Goal: Information Seeking & Learning: Learn about a topic

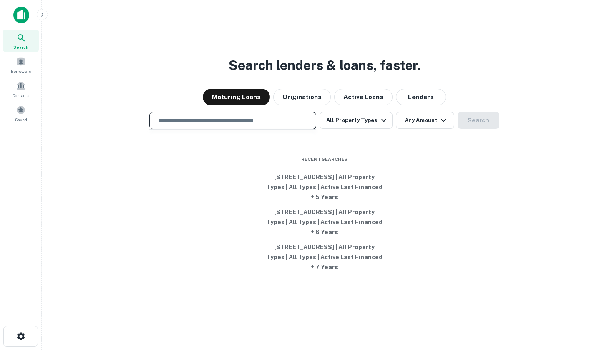
click at [276, 124] on input "text" at bounding box center [232, 121] width 159 height 10
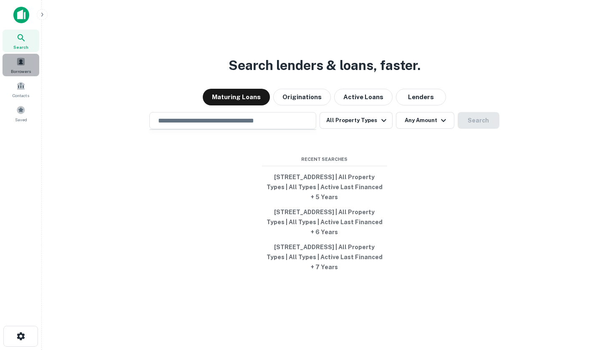
click at [28, 60] on div "Borrowers" at bounding box center [21, 65] width 37 height 23
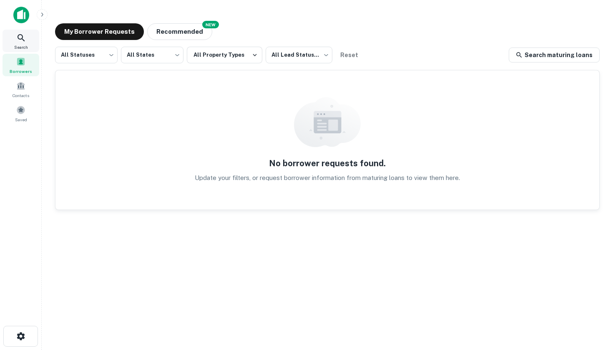
click at [19, 40] on icon at bounding box center [21, 38] width 10 height 10
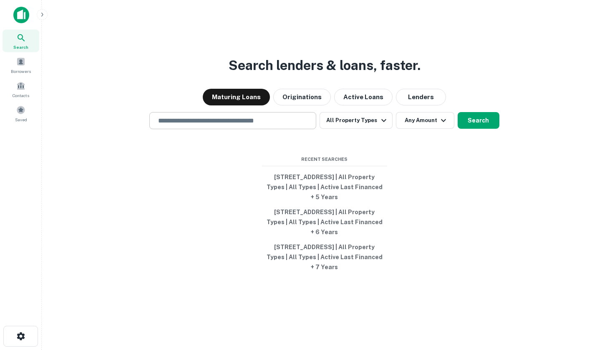
click at [286, 123] on input "text" at bounding box center [232, 121] width 159 height 10
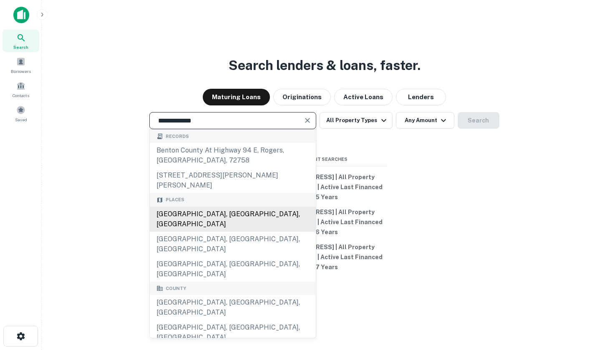
type input "**********"
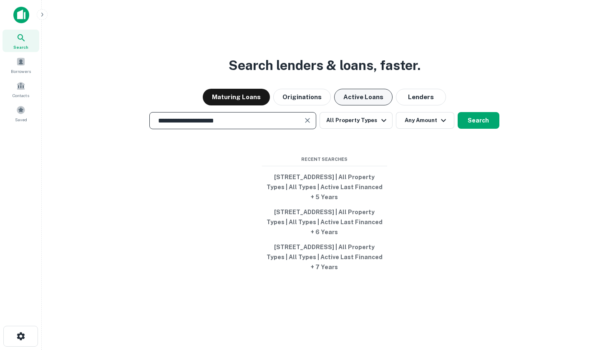
click at [374, 94] on button "Active Loans" at bounding box center [363, 97] width 58 height 17
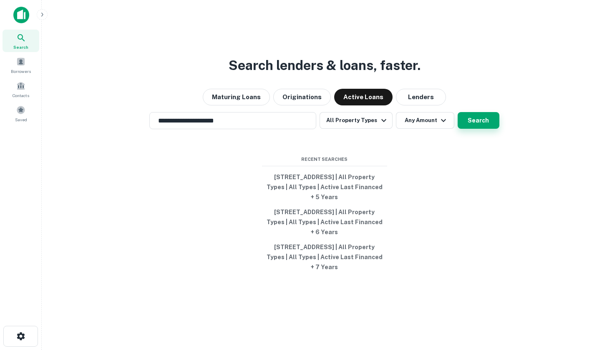
click at [486, 123] on button "Search" at bounding box center [478, 120] width 42 height 17
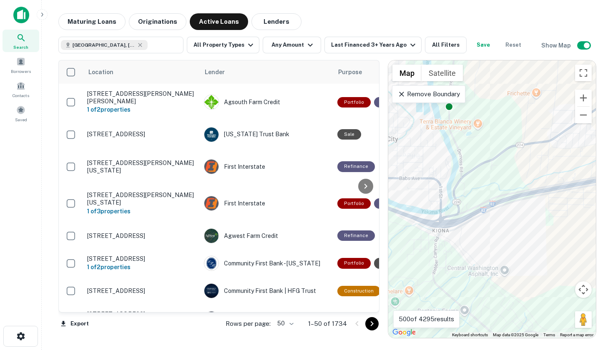
drag, startPoint x: 434, startPoint y: 246, endPoint x: 446, endPoint y: 239, distance: 14.4
click at [446, 239] on div "To activate drag with keyboard, press Alt + Enter. Once in keyboard drag state,…" at bounding box center [492, 199] width 208 height 278
click at [410, 37] on button "Last Financed 3+ Years Ago" at bounding box center [372, 45] width 97 height 17
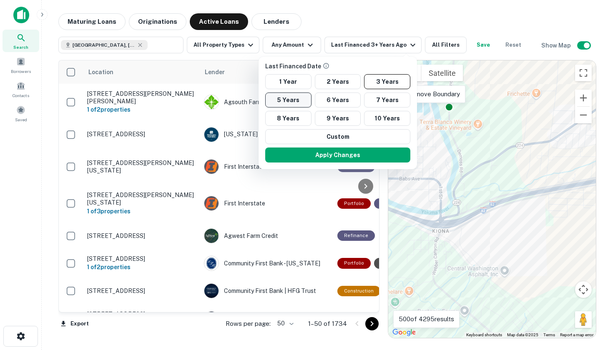
click at [297, 101] on button "5 Years" at bounding box center [288, 100] width 46 height 15
click at [357, 158] on button "Apply Changes" at bounding box center [337, 155] width 145 height 15
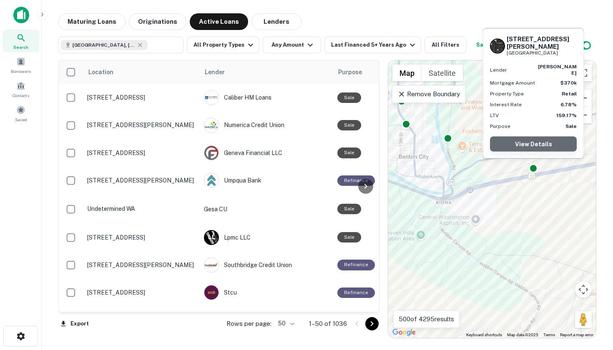
click at [537, 142] on link "View Details" at bounding box center [533, 144] width 87 height 15
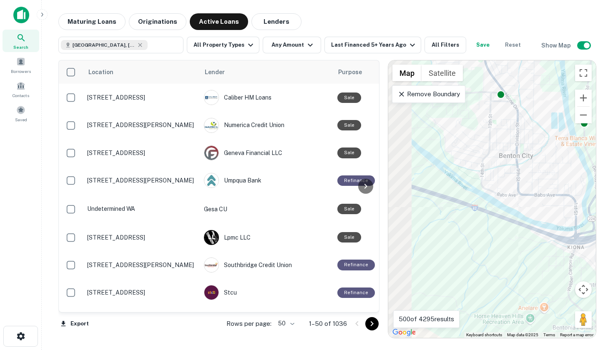
drag, startPoint x: 444, startPoint y: 216, endPoint x: 589, endPoint y: 238, distance: 146.3
click at [589, 238] on div "To activate drag with keyboard, press Alt + Enter. Once in keyboard drag state,…" at bounding box center [492, 199] width 208 height 278
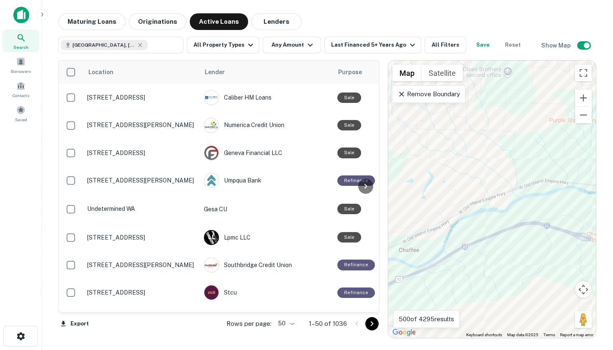
drag, startPoint x: 464, startPoint y: 216, endPoint x: 589, endPoint y: 256, distance: 130.9
click at [589, 256] on div "To activate drag with keyboard, press Alt + Enter. Once in keyboard drag state,…" at bounding box center [492, 199] width 208 height 278
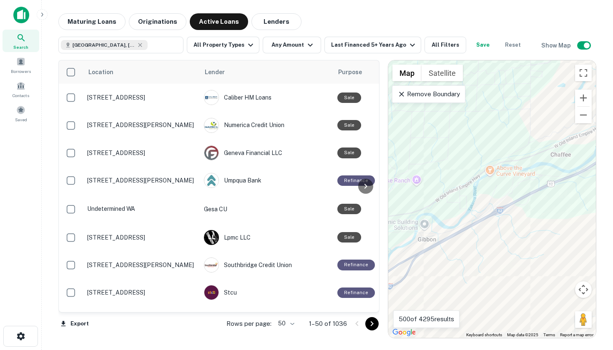
drag, startPoint x: 475, startPoint y: 256, endPoint x: 629, endPoint y: 159, distance: 181.9
click at [606, 159] on html "Search Borrowers Contacts Saved Maturing Loans Originations Active Loans Lender…" at bounding box center [306, 175] width 613 height 350
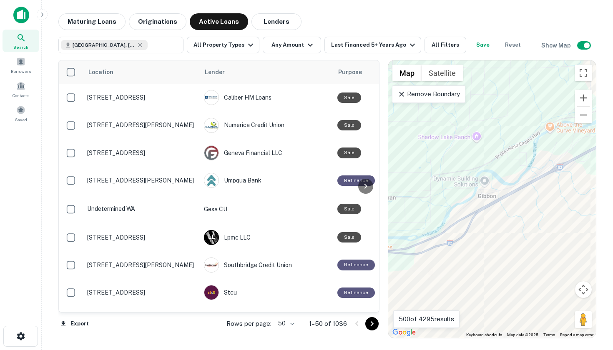
drag, startPoint x: 514, startPoint y: 231, endPoint x: 617, endPoint y: 158, distance: 126.9
click at [606, 158] on html "Search Borrowers Contacts Saved Maturing Loans Originations Active Loans Lender…" at bounding box center [306, 175] width 613 height 350
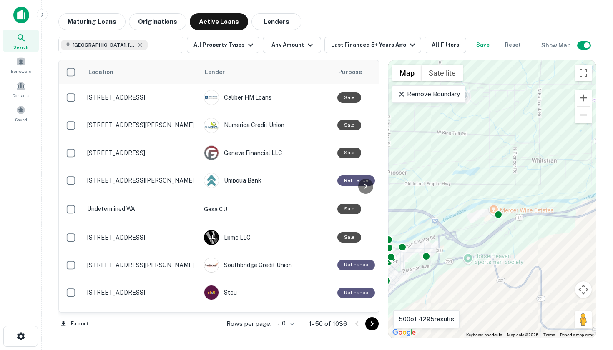
drag, startPoint x: 457, startPoint y: 227, endPoint x: 571, endPoint y: 221, distance: 113.9
click at [571, 221] on div "To activate drag with keyboard, press Alt + Enter. Once in keyboard drag state,…" at bounding box center [492, 199] width 208 height 278
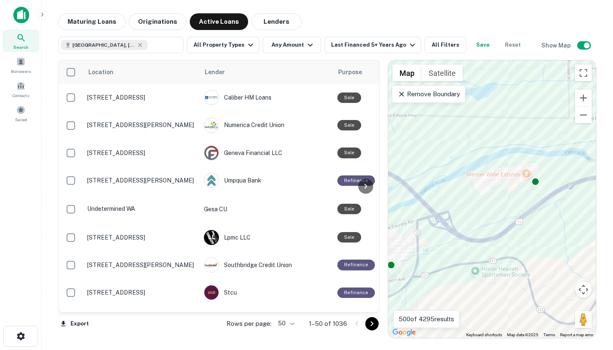
drag, startPoint x: 499, startPoint y: 226, endPoint x: 534, endPoint y: 225, distance: 35.4
click at [534, 225] on div "To activate drag with keyboard, press Alt + Enter. Once in keyboard drag state,…" at bounding box center [492, 199] width 208 height 278
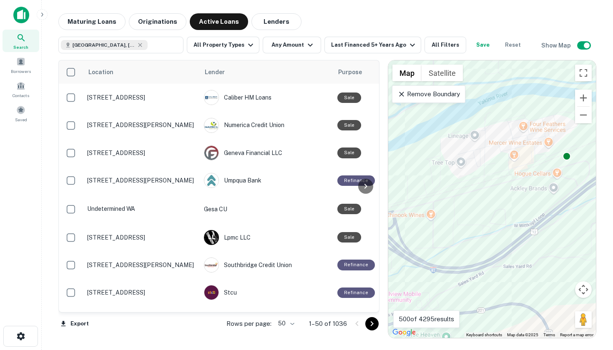
drag, startPoint x: 495, startPoint y: 203, endPoint x: 519, endPoint y: 206, distance: 23.9
click at [519, 206] on div "To activate drag with keyboard, press Alt + Enter. Once in keyboard drag state,…" at bounding box center [492, 199] width 208 height 278
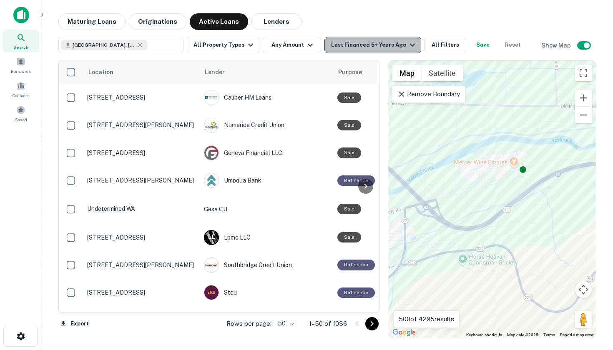
click at [405, 50] on button "Last Financed 5+ Years Ago" at bounding box center [372, 45] width 97 height 17
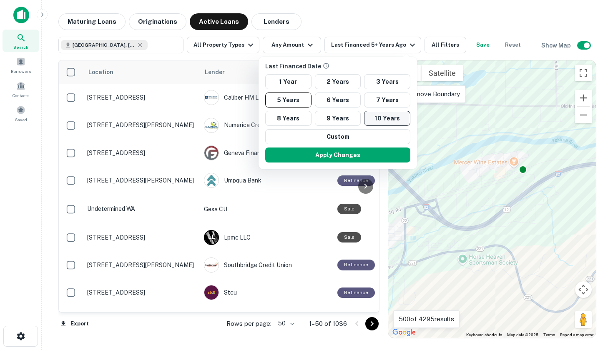
click at [377, 120] on button "10 Years" at bounding box center [387, 118] width 46 height 15
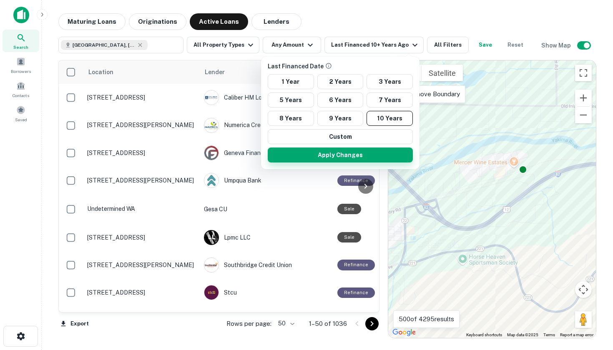
click at [402, 155] on button "Apply Changes" at bounding box center [340, 155] width 145 height 15
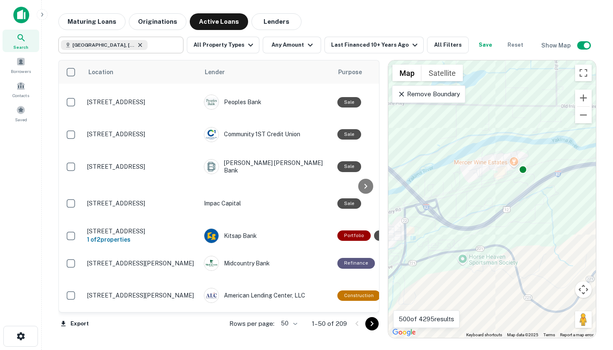
click at [137, 46] on icon at bounding box center [140, 45] width 7 height 7
type input "**********"
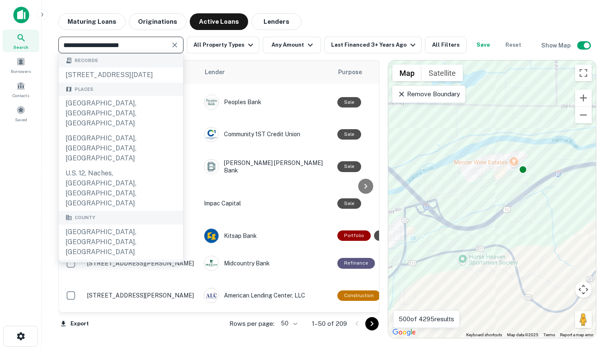
click at [176, 45] on icon "Clear" at bounding box center [175, 45] width 8 height 8
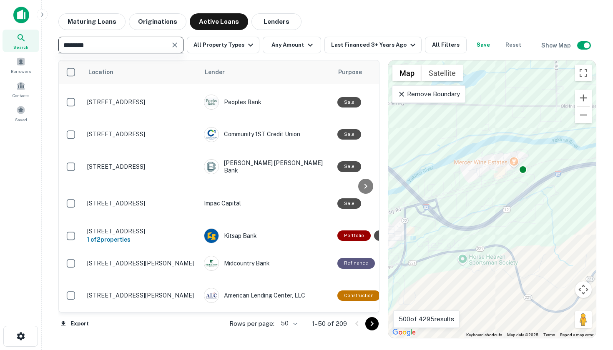
type input "********"
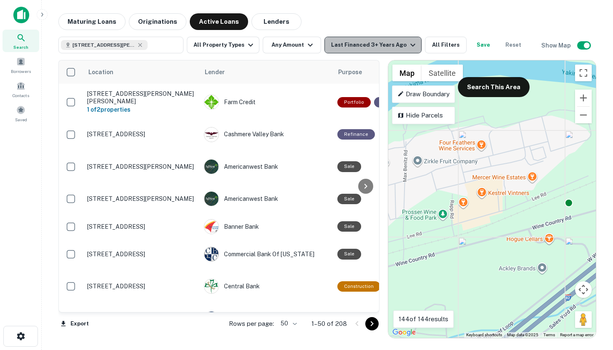
click at [408, 44] on icon "button" at bounding box center [413, 45] width 10 height 10
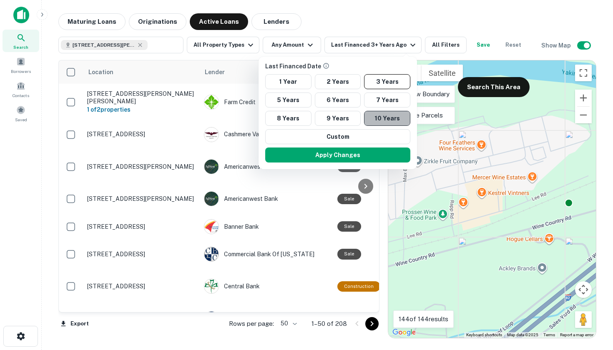
click at [373, 118] on button "10 Years" at bounding box center [387, 118] width 46 height 15
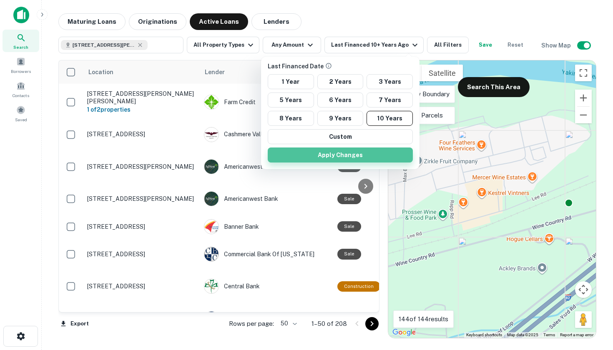
click at [372, 150] on button "Apply Changes" at bounding box center [340, 155] width 145 height 15
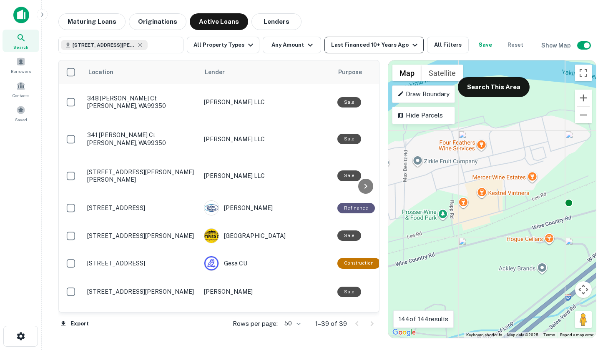
click at [361, 41] on div "Last Financed 10+ Years Ago" at bounding box center [375, 45] width 89 height 10
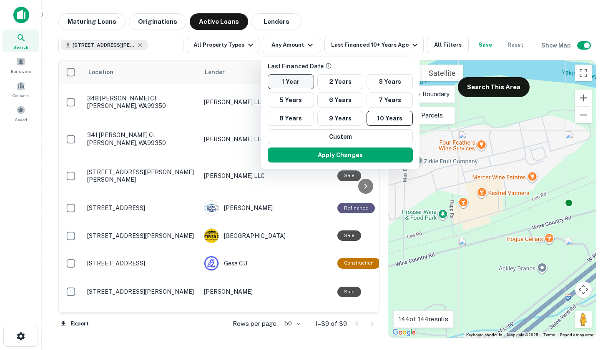
click at [309, 79] on button "1 Year" at bounding box center [291, 81] width 46 height 15
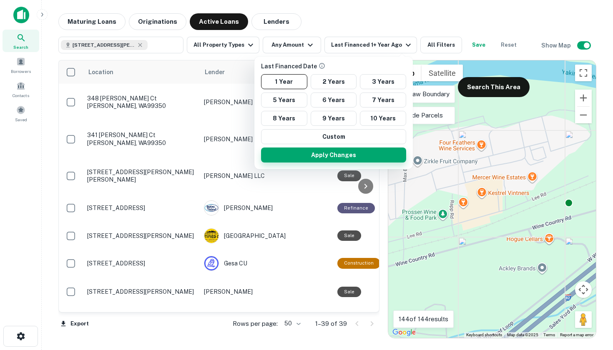
click at [320, 158] on button "Apply Changes" at bounding box center [333, 155] width 145 height 15
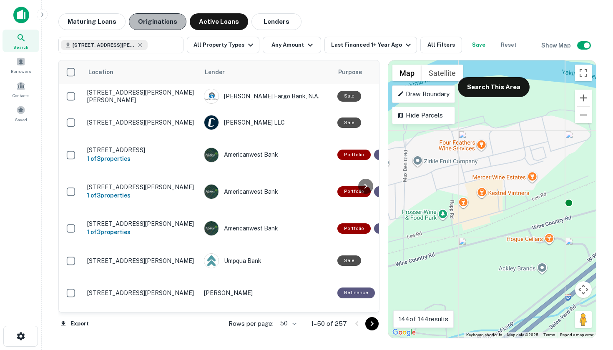
click at [160, 20] on button "Originations" at bounding box center [158, 21] width 58 height 17
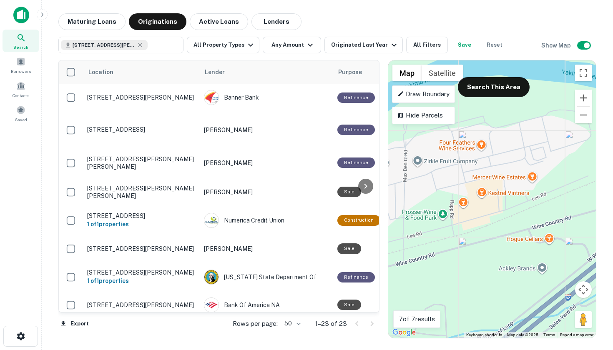
click at [489, 193] on gmp-advanced-marker at bounding box center [489, 193] width 0 height 0
click at [496, 195] on div "To activate drag with keyboard, press Alt + Enter. Once in keyboard drag state,…" at bounding box center [492, 199] width 208 height 278
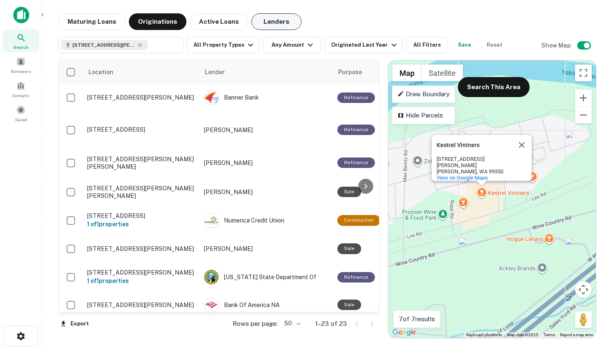
click at [256, 23] on button "Lenders" at bounding box center [276, 21] width 50 height 17
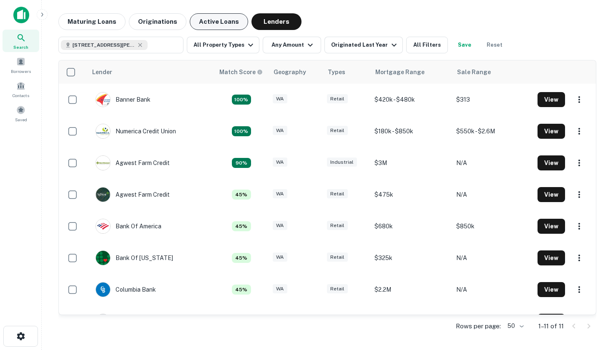
click at [218, 23] on button "Active Loans" at bounding box center [219, 21] width 58 height 17
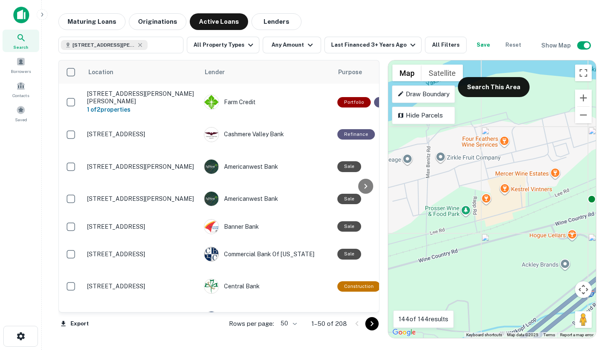
drag, startPoint x: 507, startPoint y: 197, endPoint x: 485, endPoint y: 228, distance: 37.1
click at [485, 228] on div "To activate drag with keyboard, press Alt + Enter. Once in keyboard drag state,…" at bounding box center [492, 199] width 208 height 278
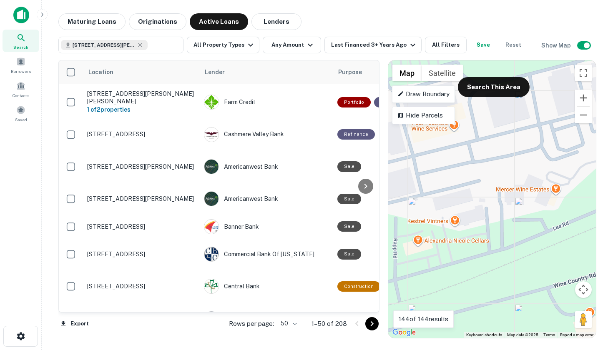
drag, startPoint x: 532, startPoint y: 189, endPoint x: 481, endPoint y: 231, distance: 65.8
click at [481, 231] on div "To activate drag with keyboard, press Alt + Enter. Once in keyboard drag state,…" at bounding box center [492, 199] width 208 height 278
click at [458, 223] on div "To activate drag with keyboard, press Alt + Enter. Once in keyboard drag state,…" at bounding box center [492, 199] width 208 height 278
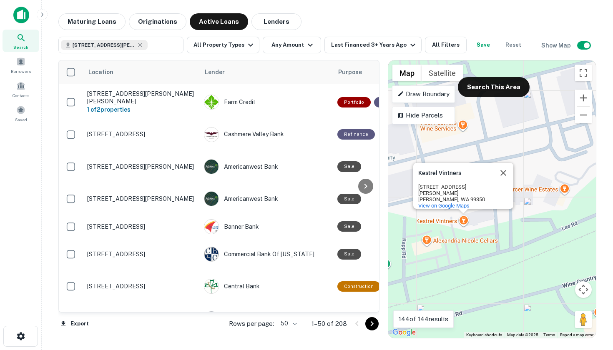
click at [482, 250] on div "To activate drag with keyboard, press Alt + Enter. Once in keyboard drag state,…" at bounding box center [492, 199] width 208 height 278
click at [488, 281] on div "To activate drag with keyboard, press Alt + Enter. Once in keyboard drag state,…" at bounding box center [492, 199] width 208 height 278
click at [504, 173] on button "Close" at bounding box center [503, 173] width 20 height 20
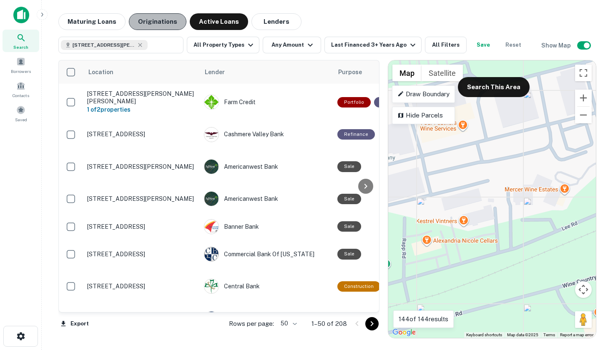
click at [164, 25] on button "Originations" at bounding box center [158, 21] width 58 height 17
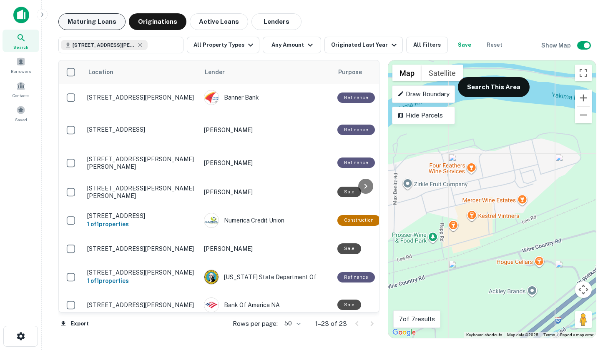
click at [96, 22] on button "Maturing Loans" at bounding box center [91, 21] width 67 height 17
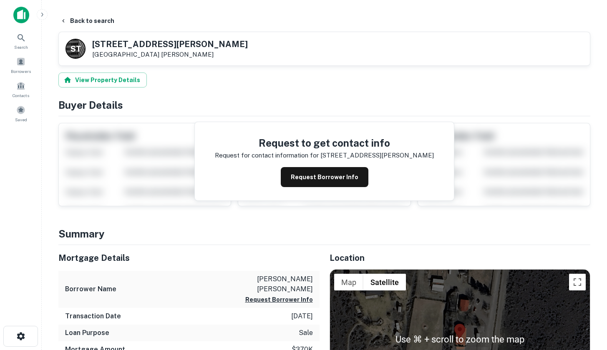
scroll to position [165, 0]
